Goal: Information Seeking & Learning: Learn about a topic

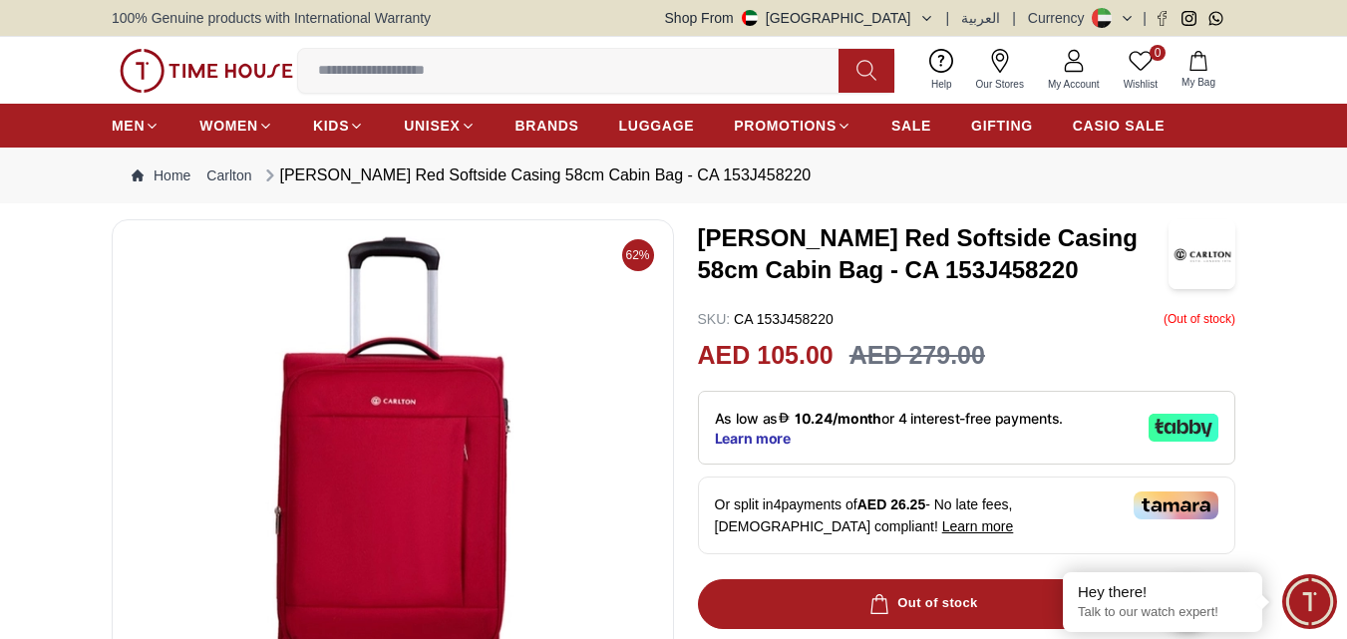
click at [850, 234] on h3 "[PERSON_NAME] Red Softside Casing 58cm Cabin Bag - CA 153J458220" at bounding box center [933, 254] width 471 height 64
copy h3 "Elante"
click at [853, 236] on h3 "[PERSON_NAME] Red Softside Casing 58cm Cabin Bag - CA 153J458220" at bounding box center [933, 254] width 471 height 64
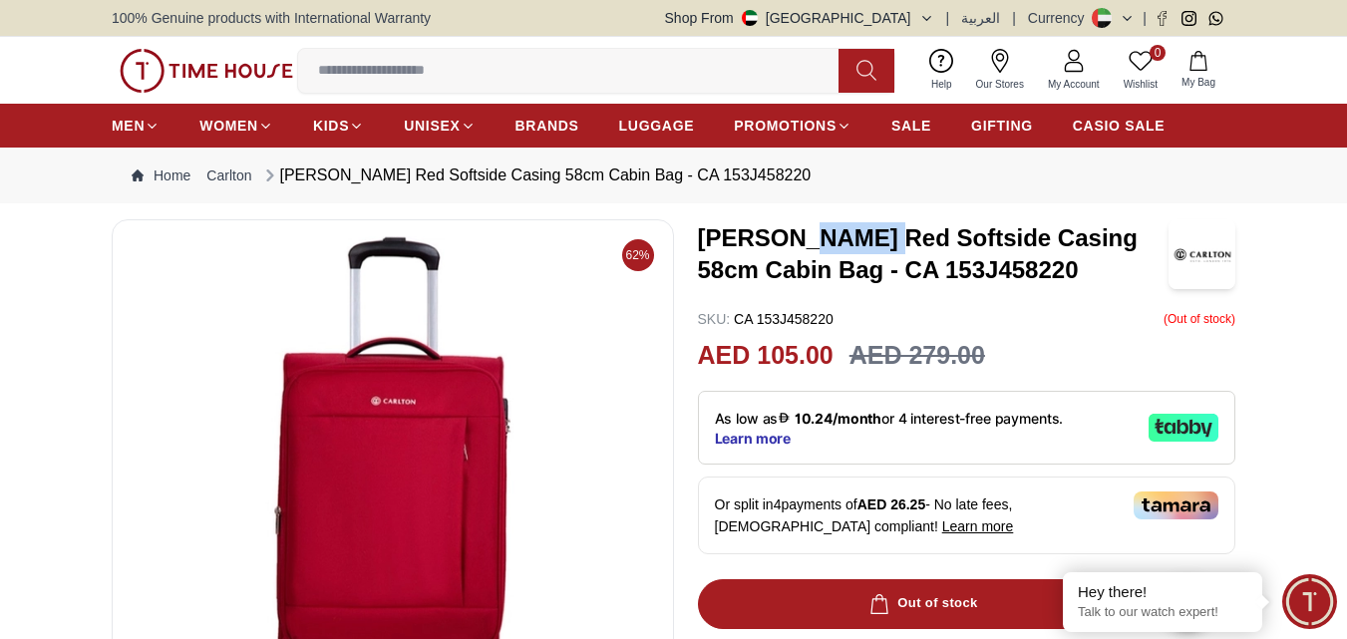
click at [853, 236] on h3 "[PERSON_NAME] Red Softside Casing 58cm Cabin Bag - CA 153J458220" at bounding box center [933, 254] width 471 height 64
copy h3 "Elante"
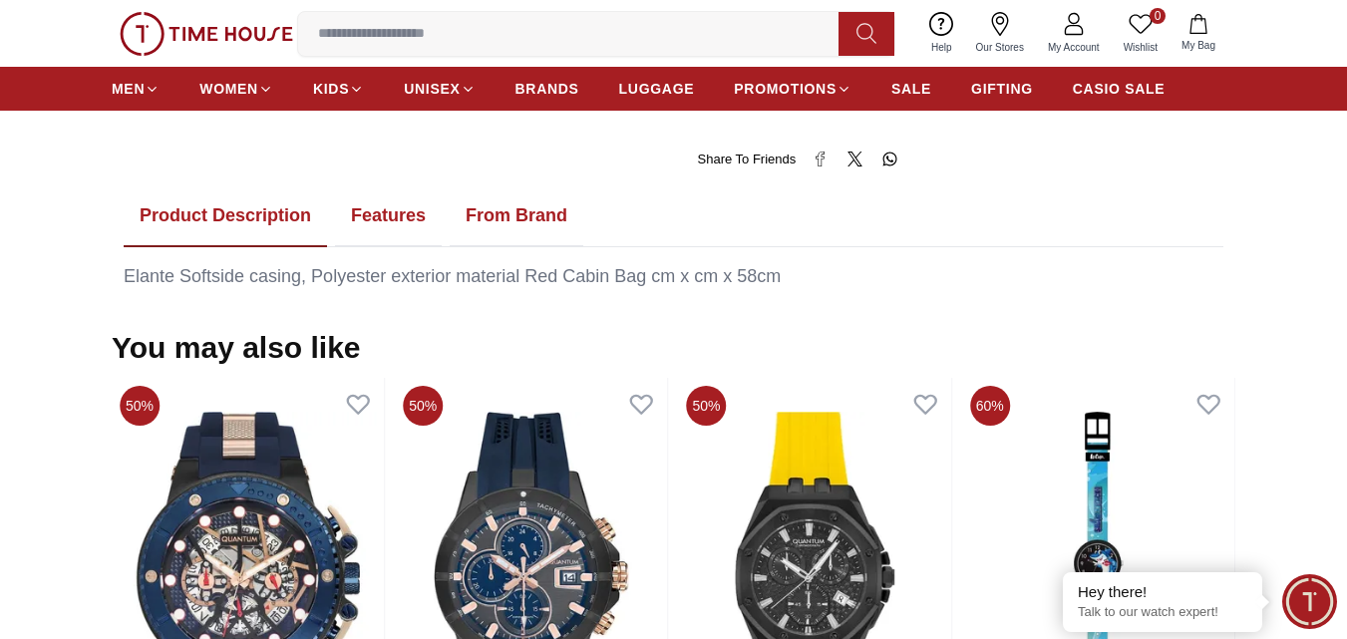
scroll to position [946, 0]
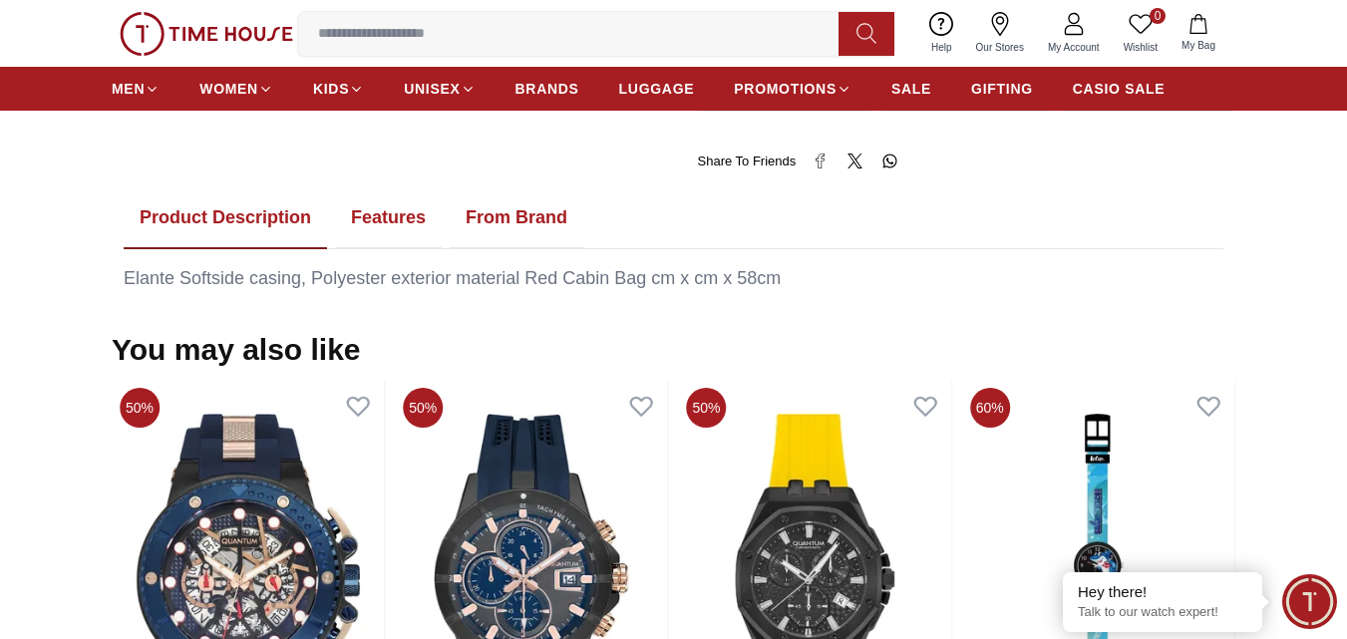
click at [366, 224] on button "Features" at bounding box center [388, 218] width 107 height 62
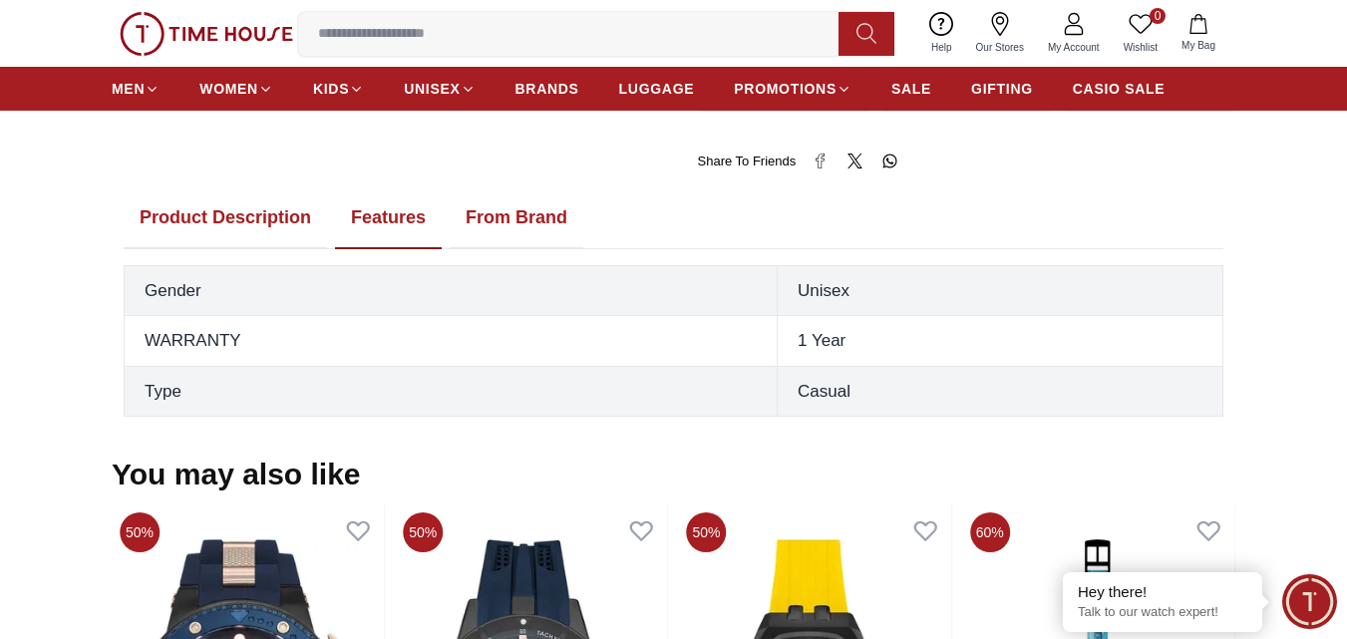
click at [485, 210] on button "From Brand" at bounding box center [517, 218] width 134 height 62
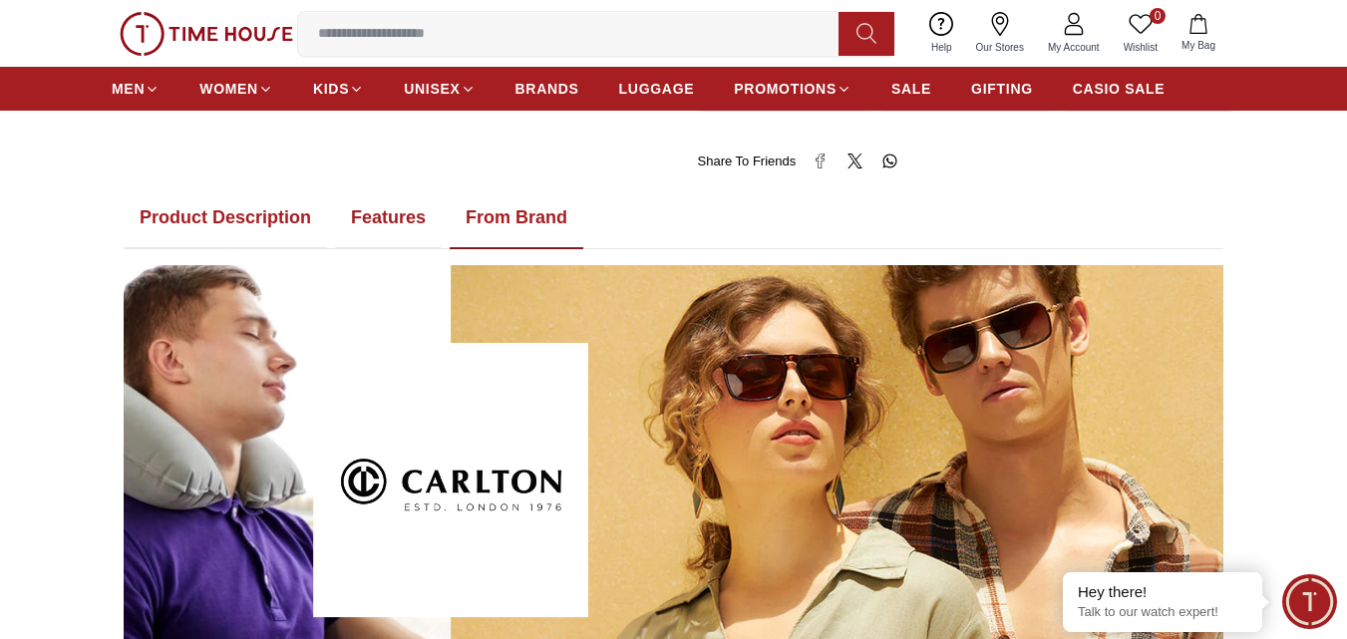
click at [257, 205] on button "Product Description" at bounding box center [225, 218] width 203 height 62
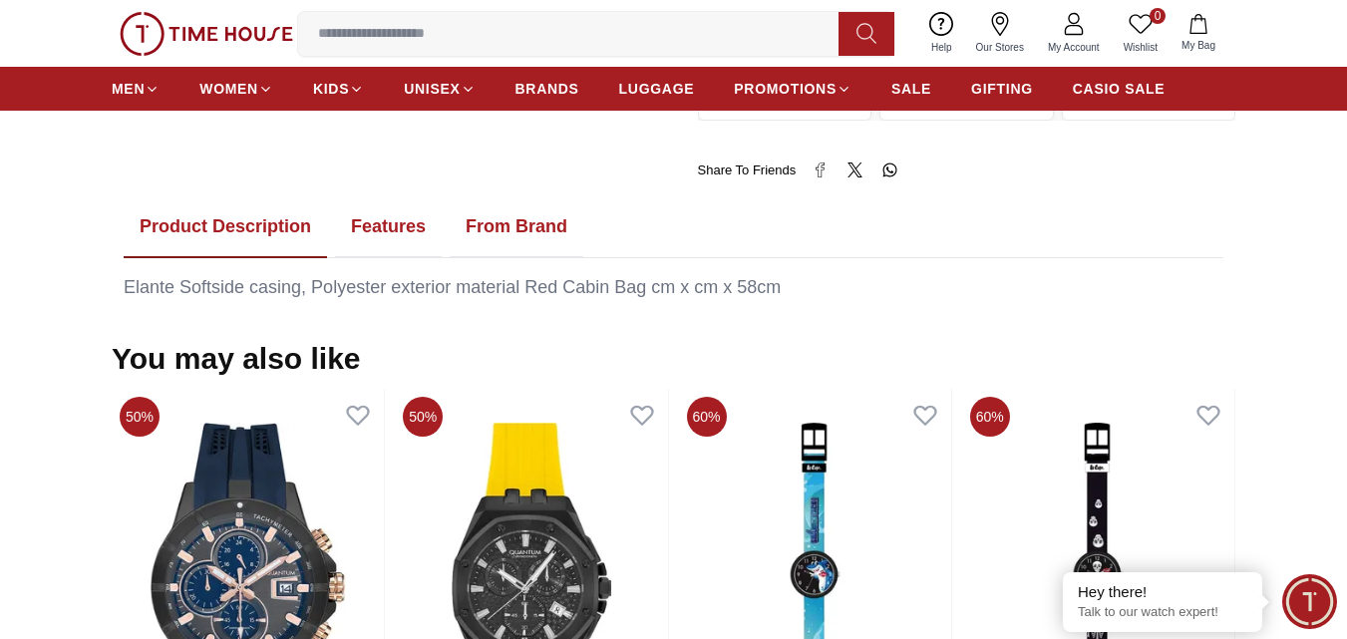
scroll to position [938, 0]
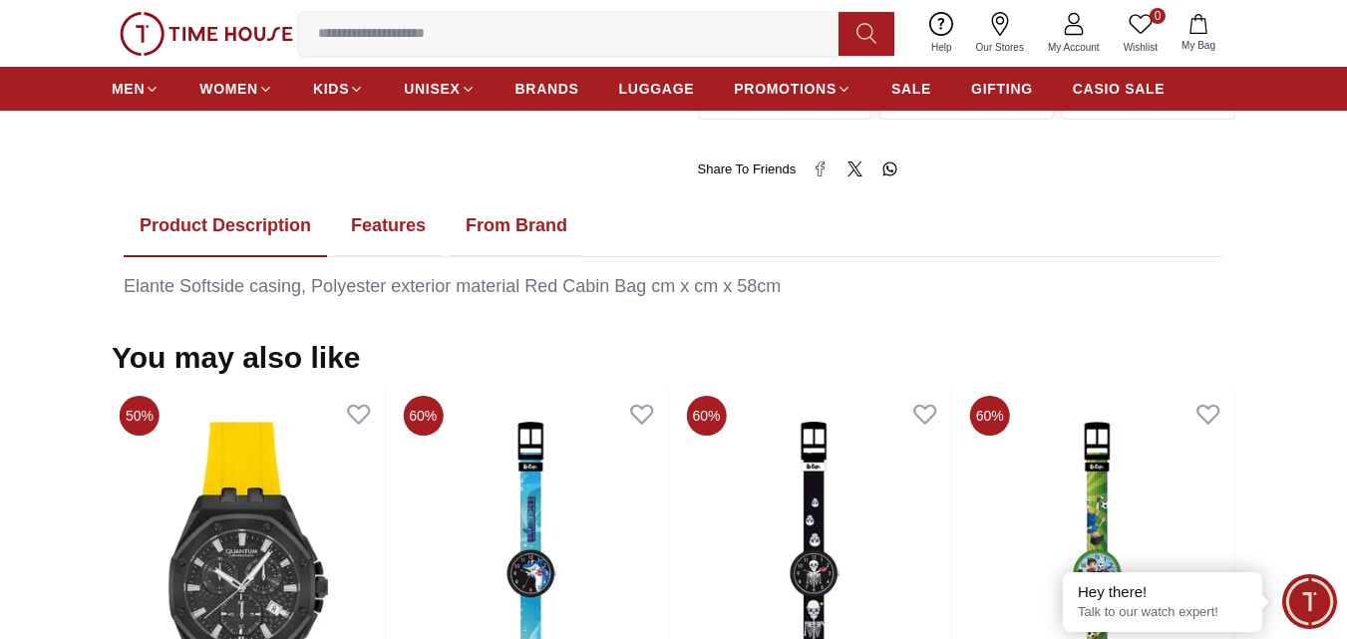
click at [391, 223] on button "Features" at bounding box center [388, 226] width 107 height 62
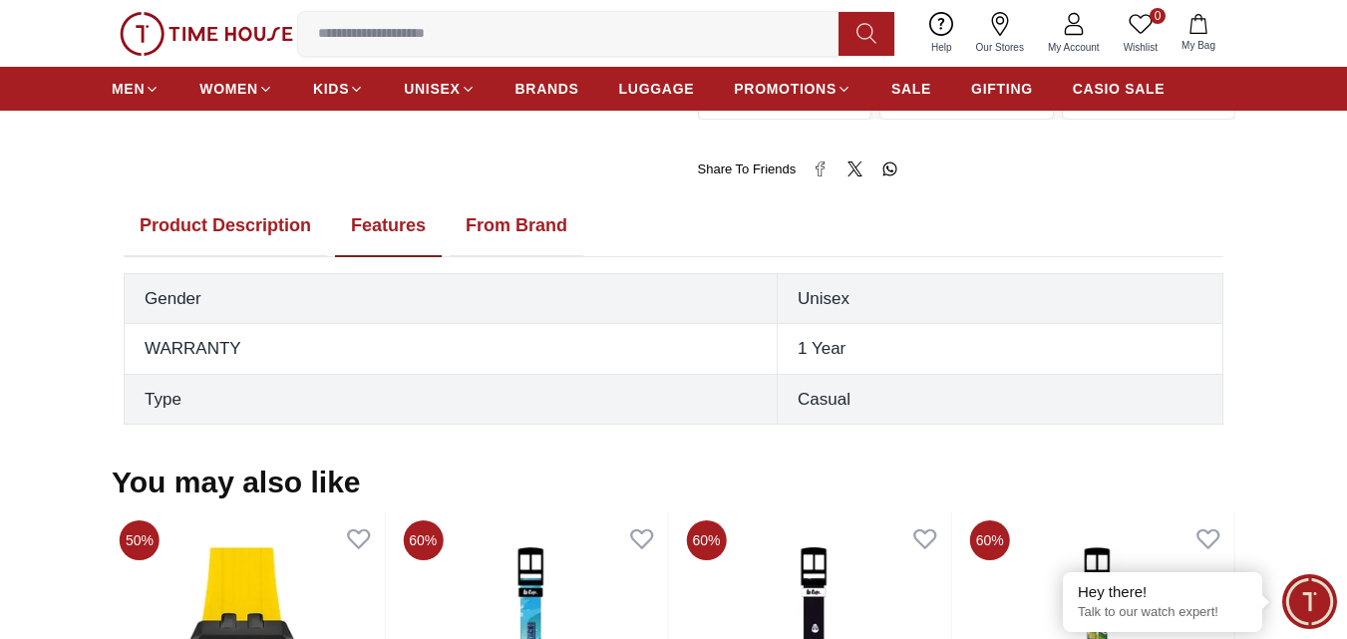
click at [517, 230] on button "From Brand" at bounding box center [517, 226] width 134 height 62
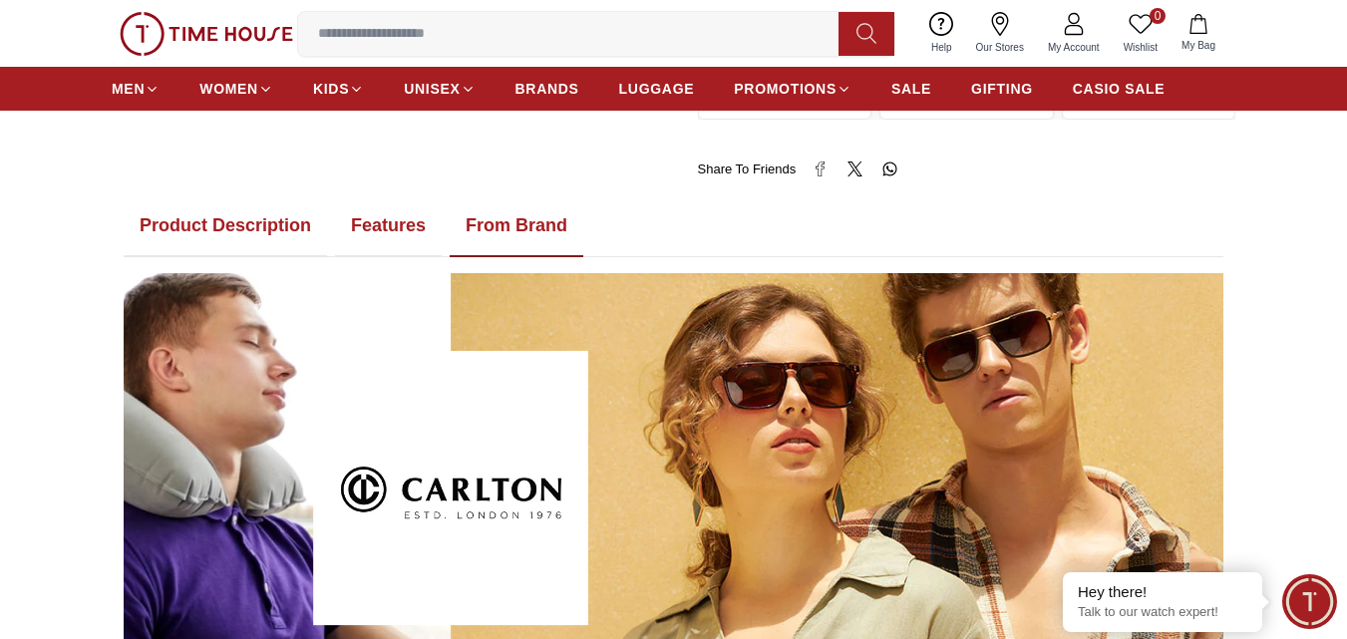
click at [241, 235] on button "Product Description" at bounding box center [225, 226] width 203 height 62
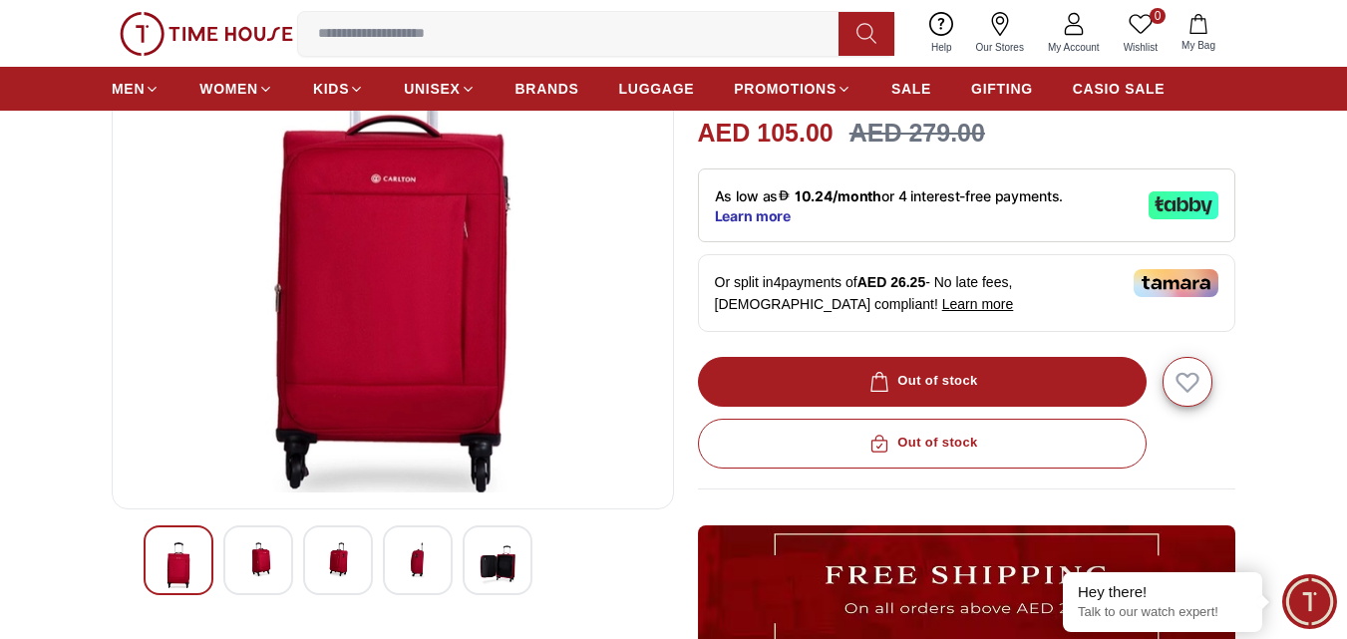
scroll to position [0, 0]
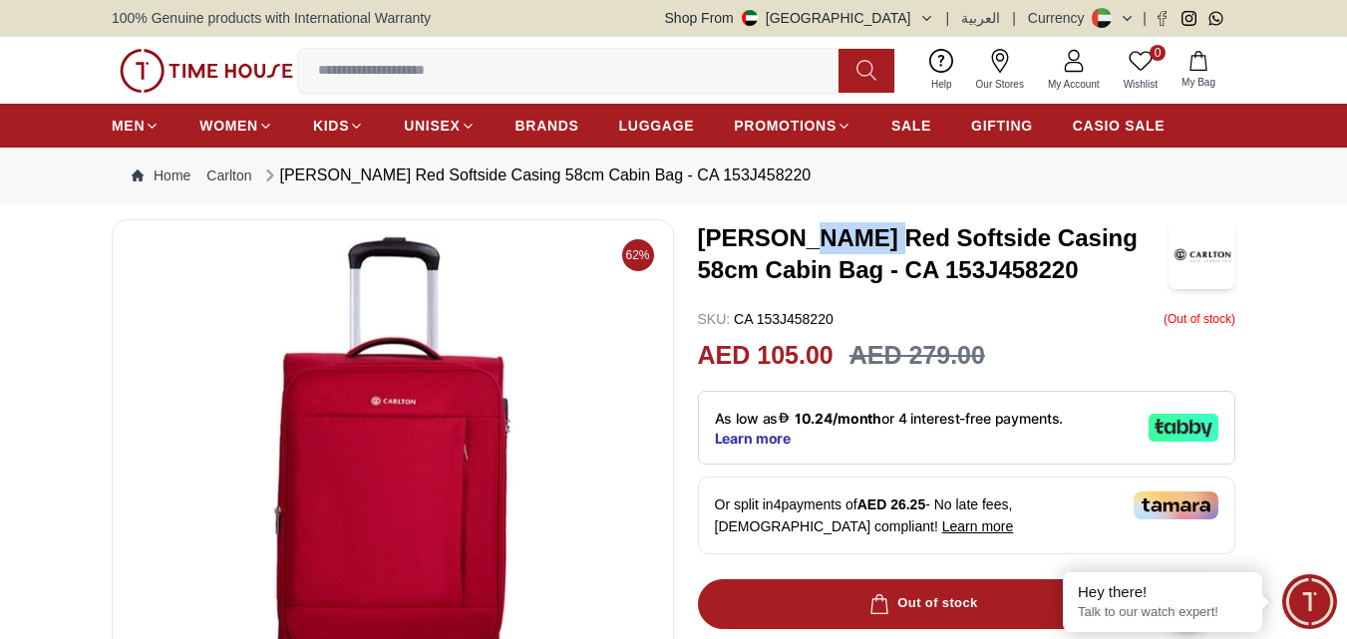
click at [839, 229] on h3 "[PERSON_NAME] Red Softside Casing 58cm Cabin Bag - CA 153J458220" at bounding box center [933, 254] width 471 height 64
copy h3 "Elante"
